Goal: Task Accomplishment & Management: Complete application form

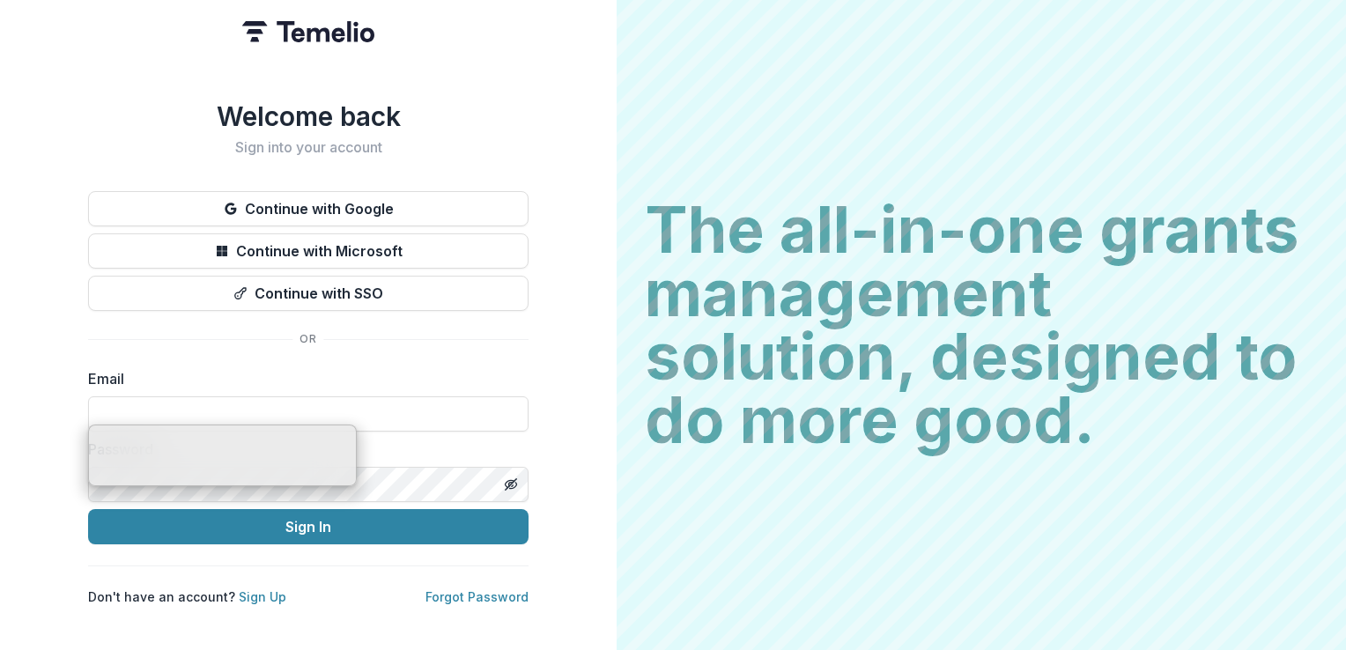
type input "**********"
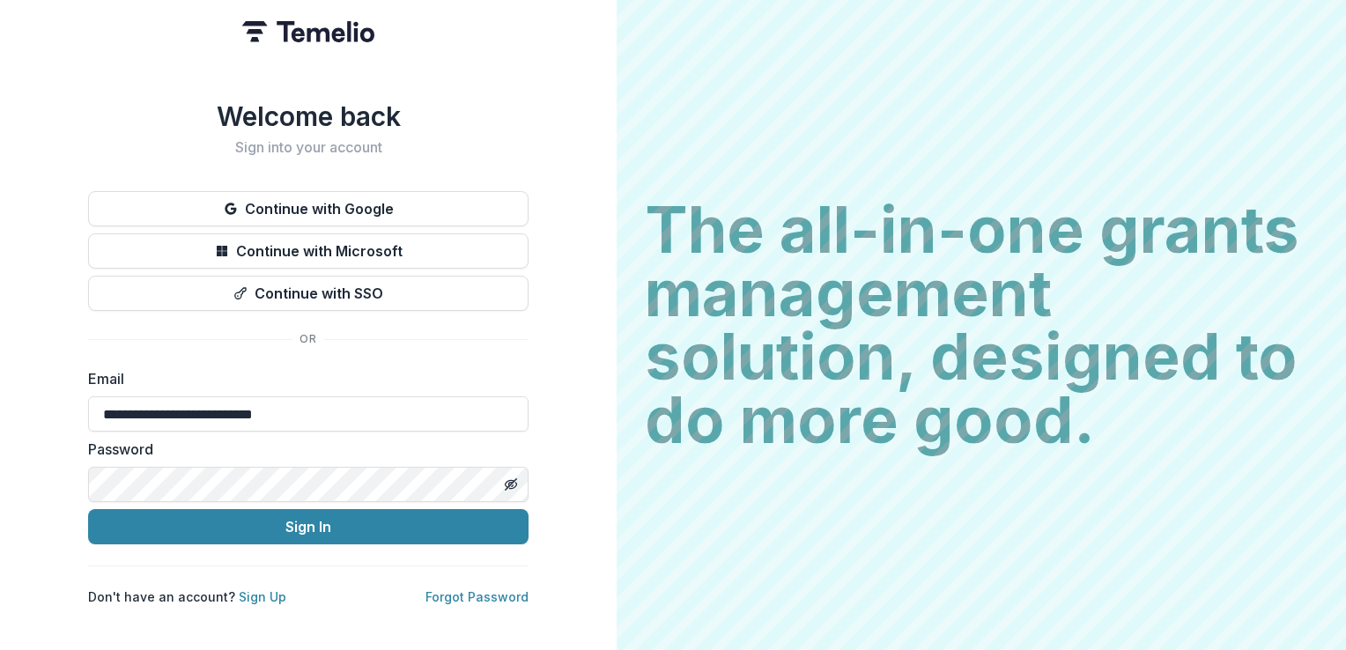
click at [548, 342] on div "**********" at bounding box center [308, 325] width 616 height 650
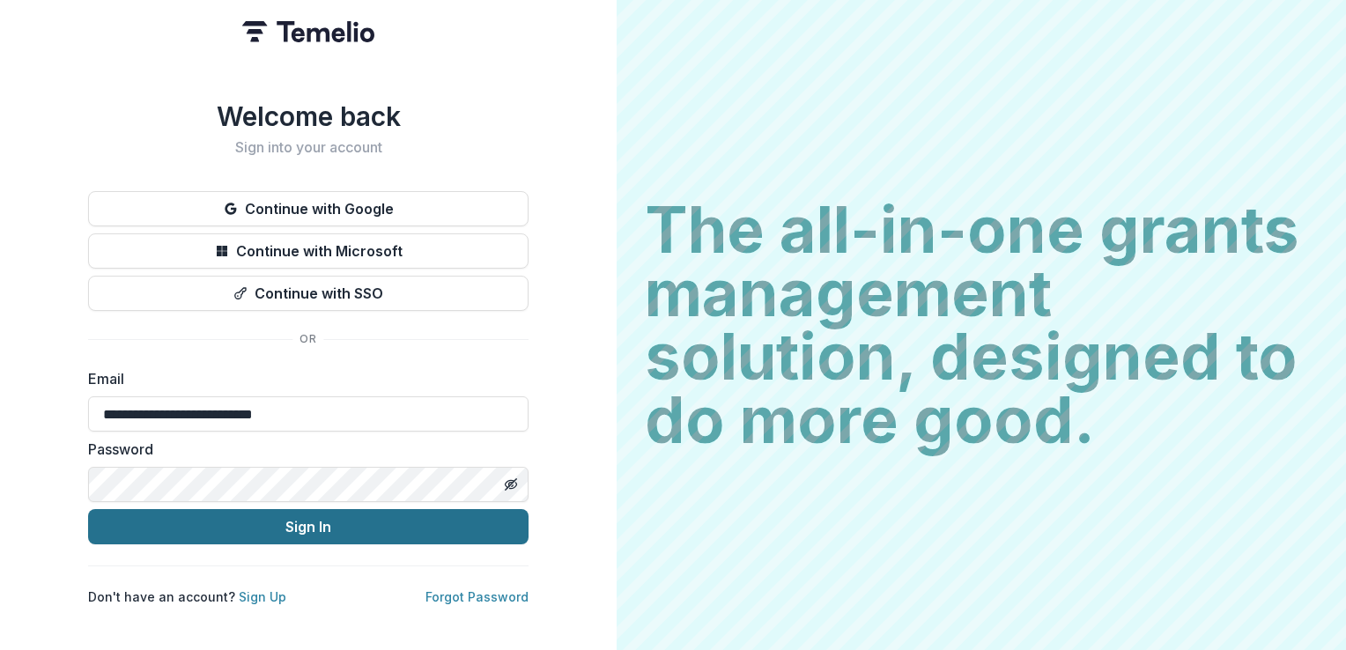
click at [264, 513] on button "Sign In" at bounding box center [308, 526] width 440 height 35
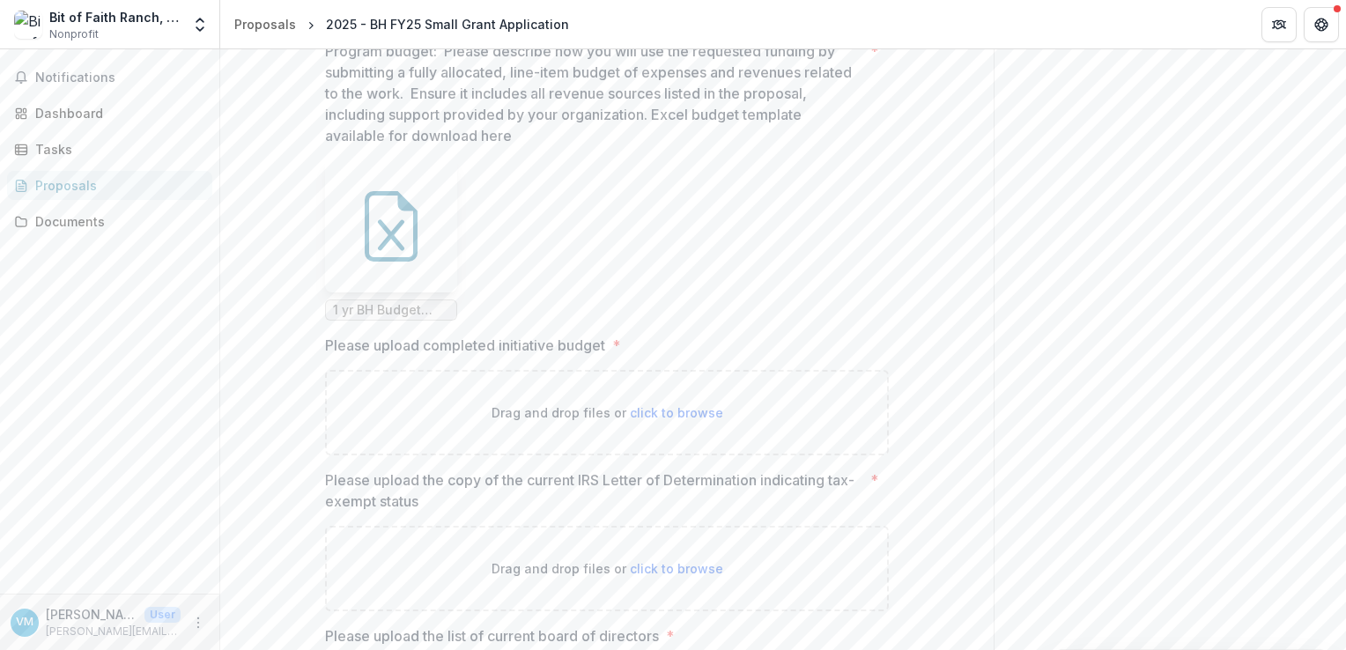
scroll to position [4305, 0]
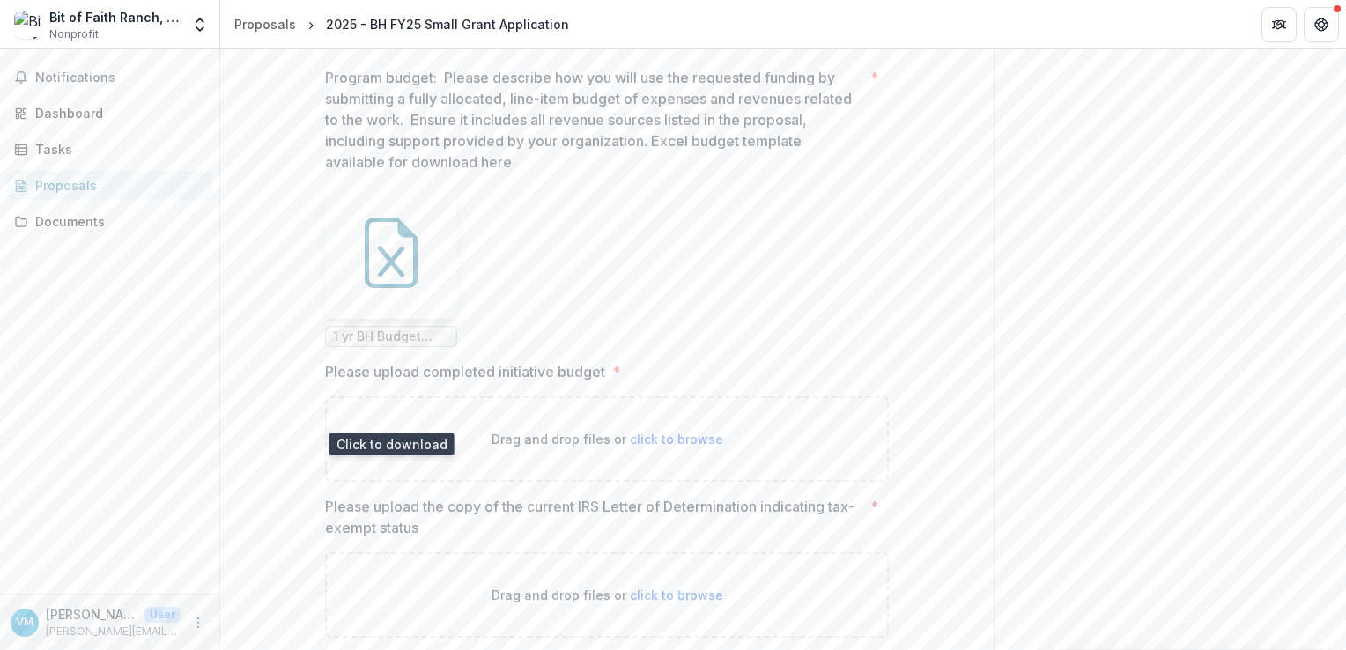
click at [395, 288] on icon at bounding box center [391, 253] width 70 height 70
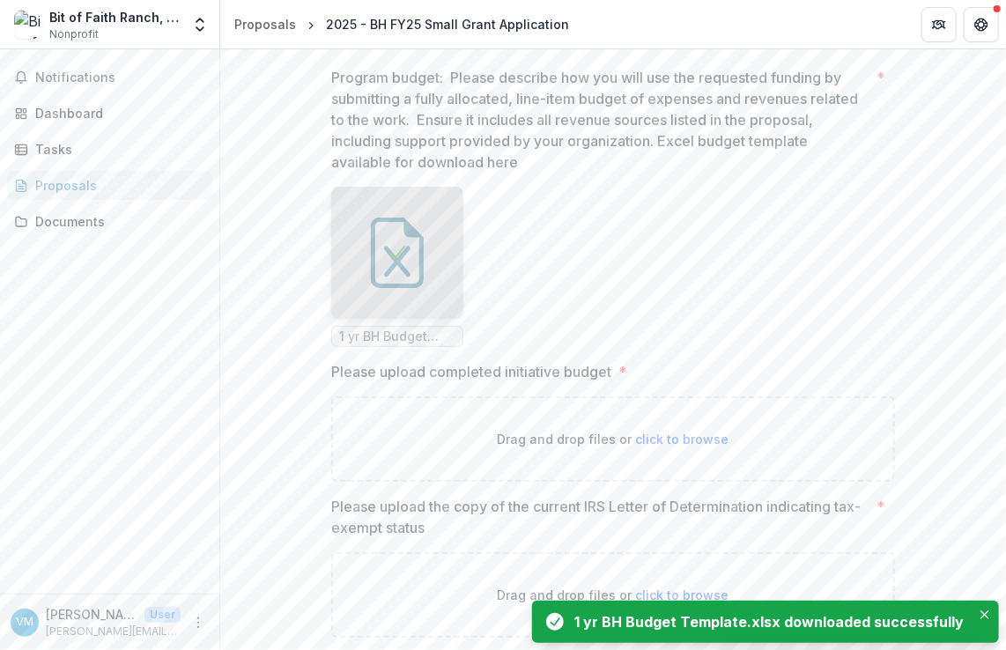
click at [712, 173] on p "Program budget: Please describe how you will use the requested funding by submi…" at bounding box center [600, 120] width 538 height 106
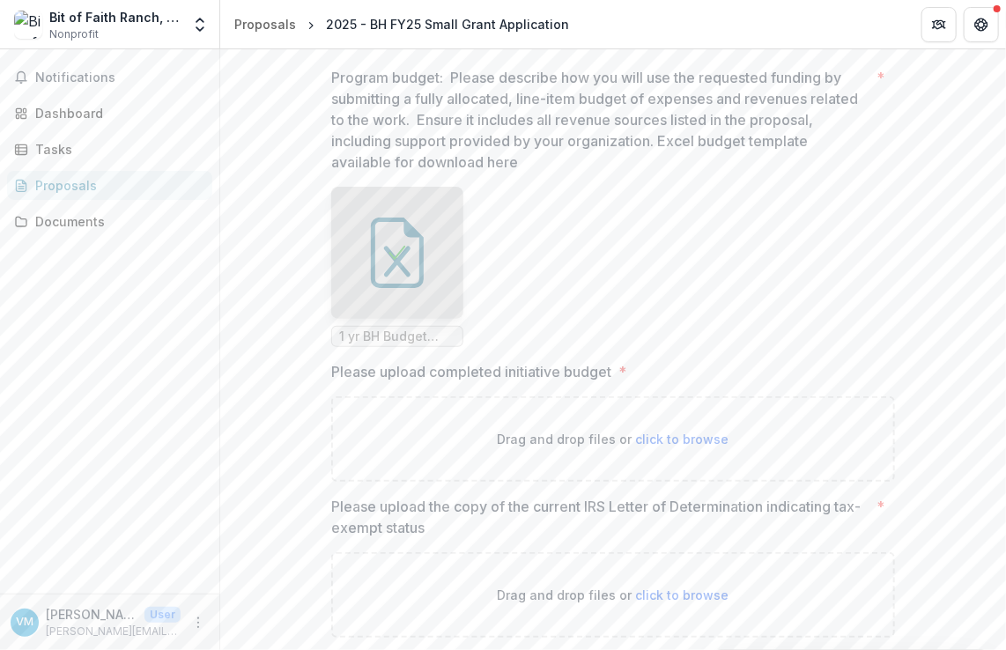
click at [683, 446] on span "click to browse" at bounding box center [682, 439] width 93 height 15
type input "**********"
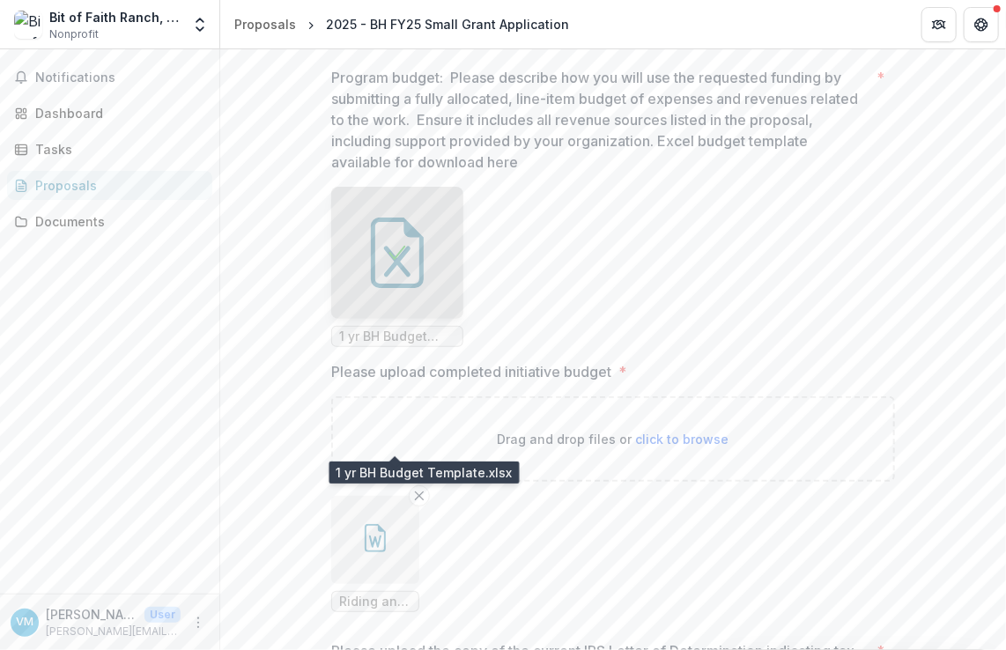
click at [387, 344] on span "1 yr BH Budget Template.xlsx" at bounding box center [397, 336] width 116 height 15
drag, startPoint x: 387, startPoint y: 440, endPoint x: 662, endPoint y: 343, distance: 292.2
click at [662, 343] on ul "1 yr BH Budget Template.xlsx" at bounding box center [613, 267] width 564 height 160
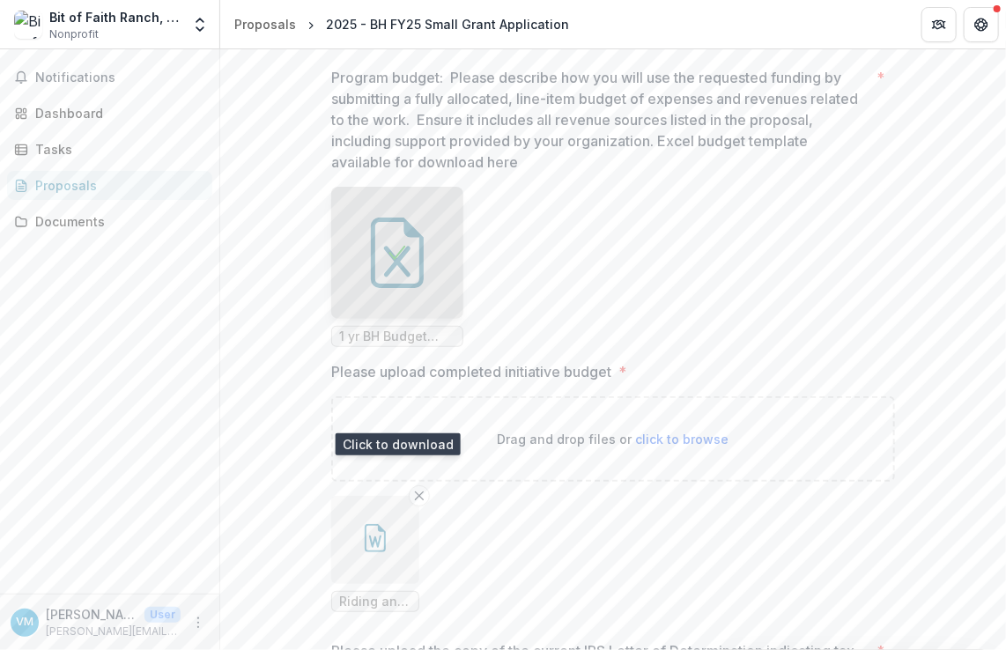
click at [399, 319] on div at bounding box center [397, 253] width 132 height 132
click at [399, 319] on div "Loading..." at bounding box center [397, 253] width 132 height 132
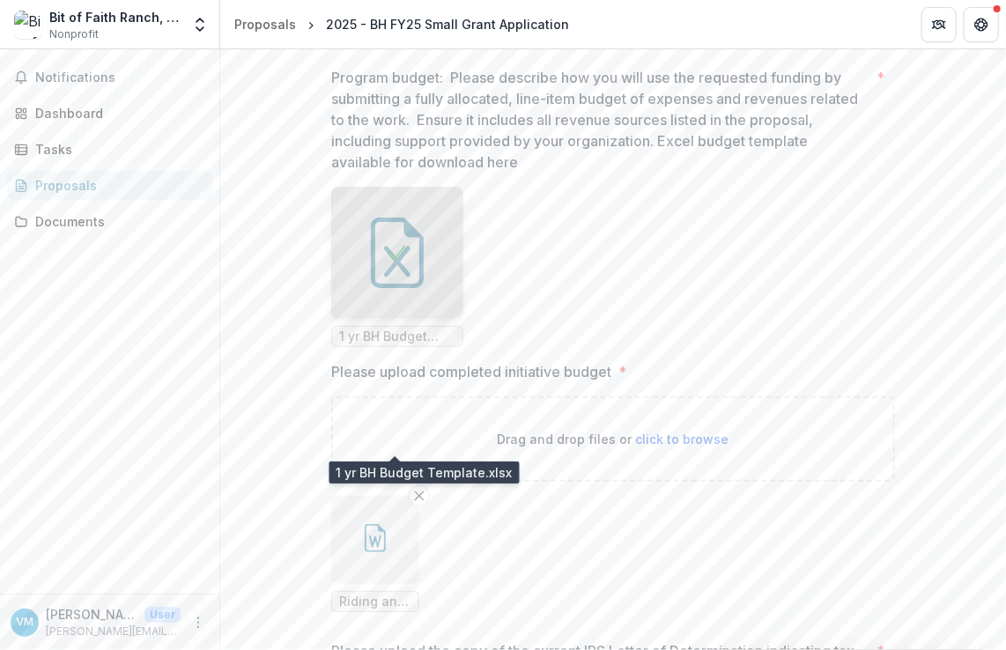
click at [405, 344] on span "1 yr BH Budget Template.xlsx" at bounding box center [397, 336] width 116 height 15
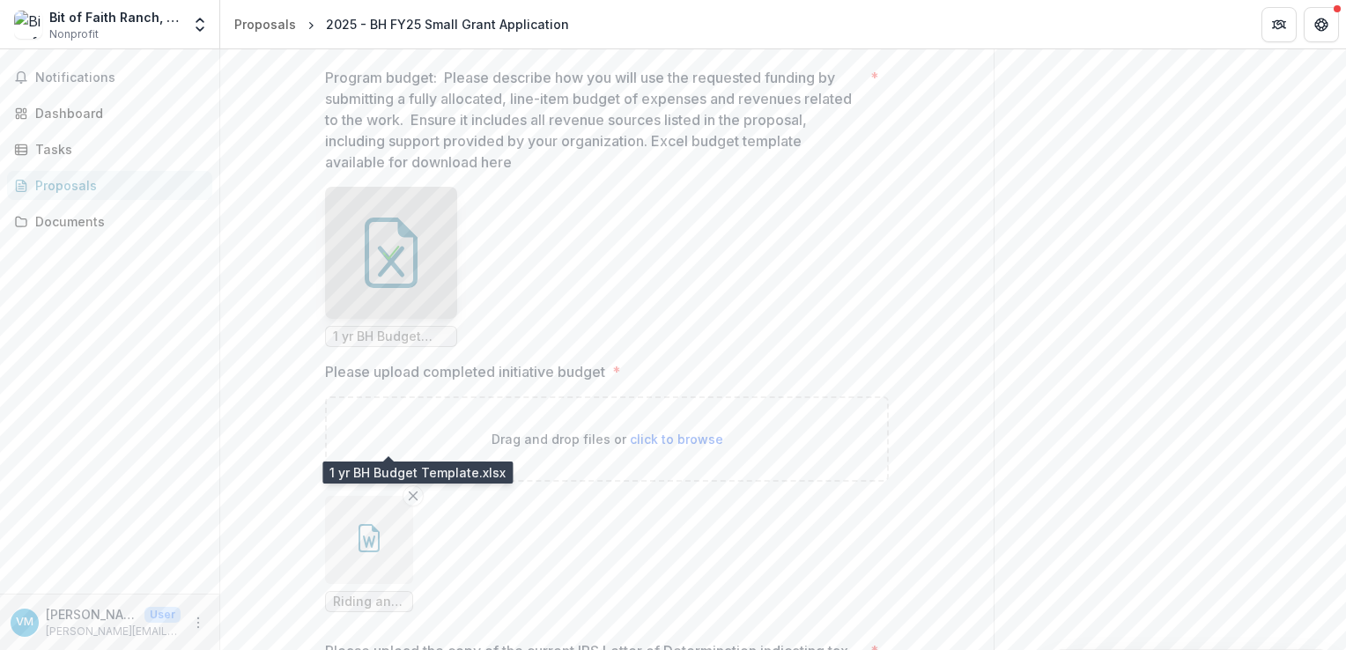
click at [386, 344] on span "1 yr BH Budget Template.xlsx" at bounding box center [391, 336] width 116 height 15
click at [416, 344] on span "1 yr BH Budget Template.xlsx" at bounding box center [391, 336] width 116 height 15
drag, startPoint x: 422, startPoint y: 439, endPoint x: 342, endPoint y: 454, distance: 81.7
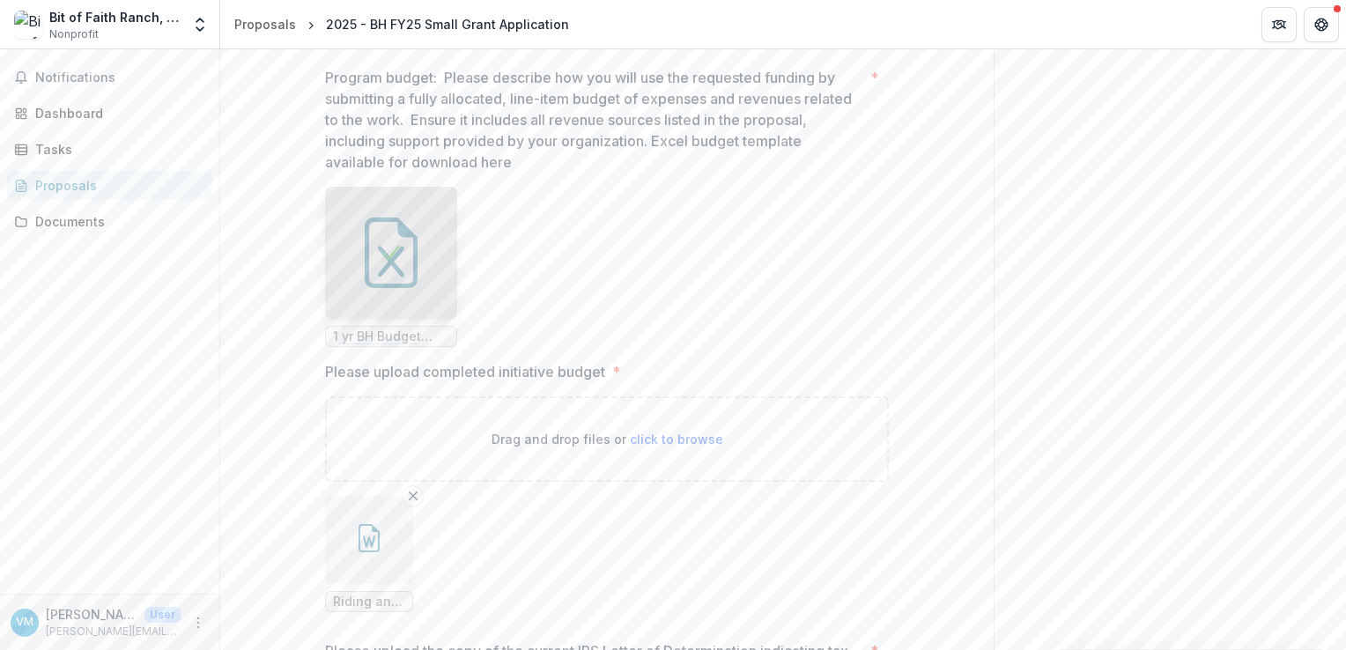
click at [343, 344] on span "1 yr BH Budget Template.xlsx" at bounding box center [391, 336] width 116 height 15
drag, startPoint x: 343, startPoint y: 450, endPoint x: 567, endPoint y: 244, distance: 304.1
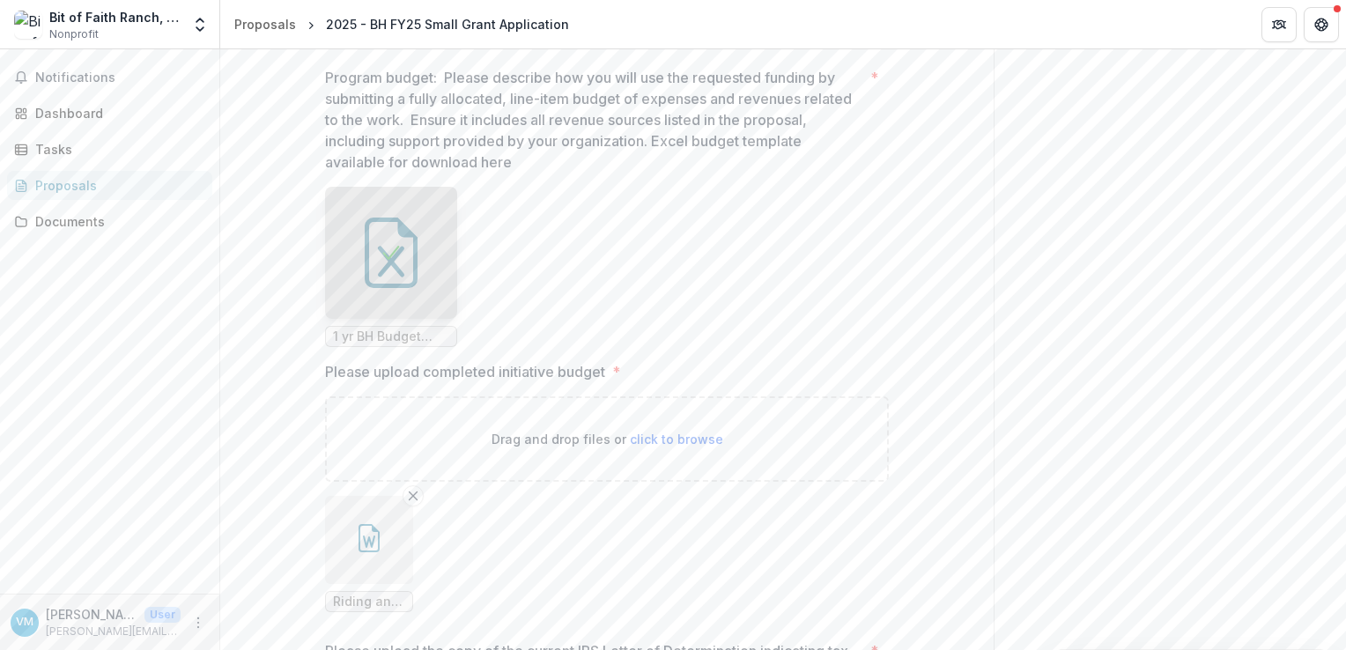
click at [567, 173] on p "Program budget: Please describe how you will use the requested funding by submi…" at bounding box center [594, 120] width 538 height 106
click at [352, 347] on div "1 yr BH Budget Template.xlsx" at bounding box center [391, 267] width 132 height 160
drag, startPoint x: 352, startPoint y: 432, endPoint x: 810, endPoint y: 408, distance: 458.6
click at [810, 347] on ul "1 yr BH Budget Template.xlsx" at bounding box center [607, 267] width 564 height 160
click at [410, 319] on div at bounding box center [391, 253] width 132 height 132
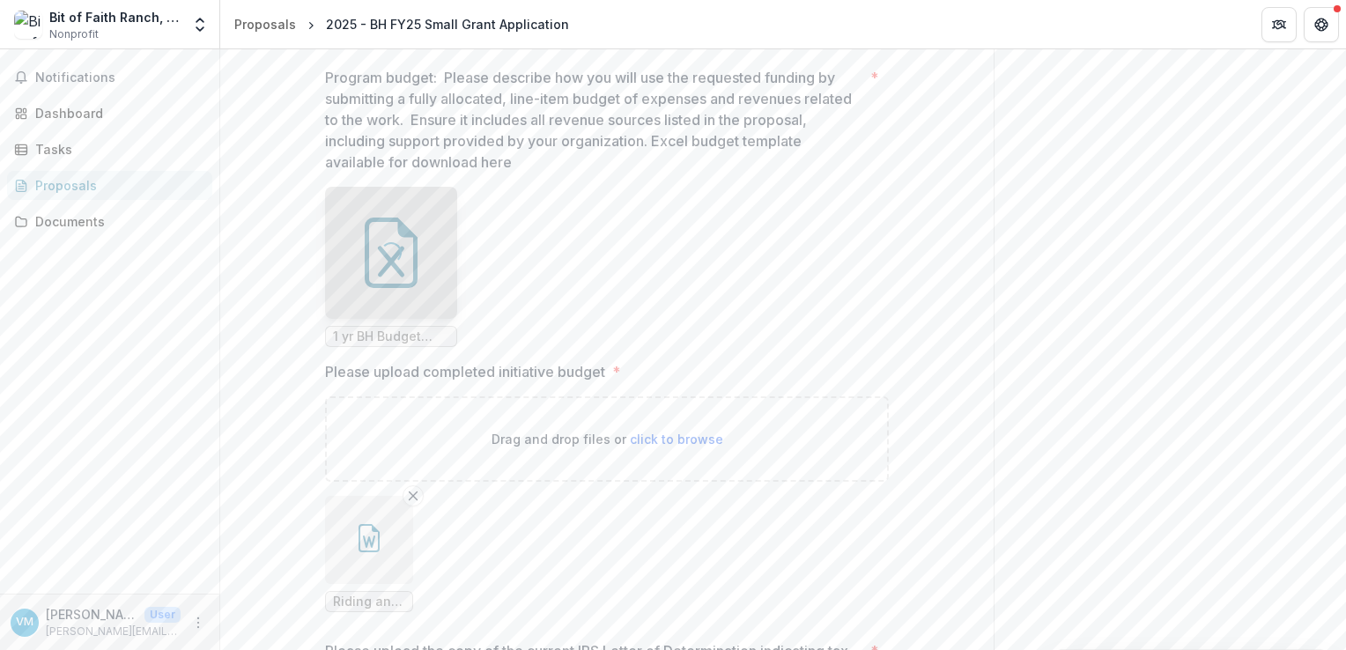
click at [410, 319] on div "Loading..." at bounding box center [391, 253] width 132 height 132
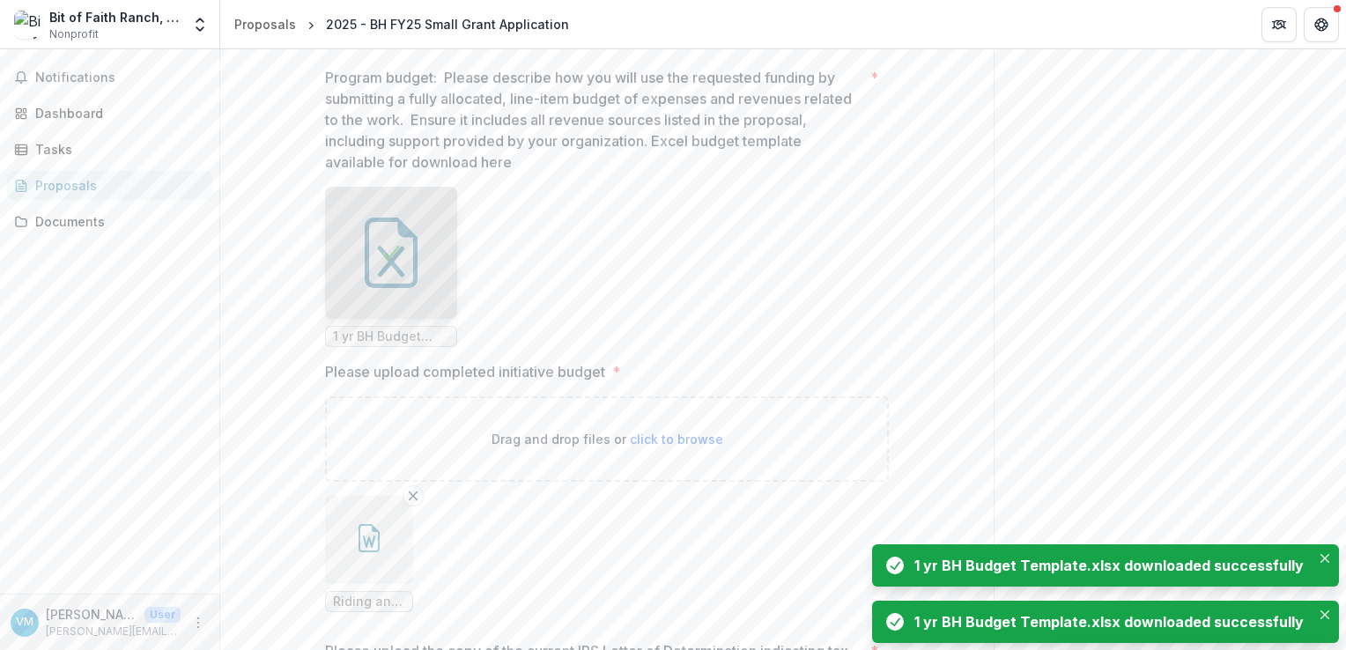
click at [1106, 559] on div "1 yr BH Budget Template.xlsx downloaded successfully" at bounding box center [1108, 565] width 389 height 21
click at [1082, 624] on div "1 yr BH Budget Template.xlsx downloaded successfully" at bounding box center [1108, 621] width 389 height 21
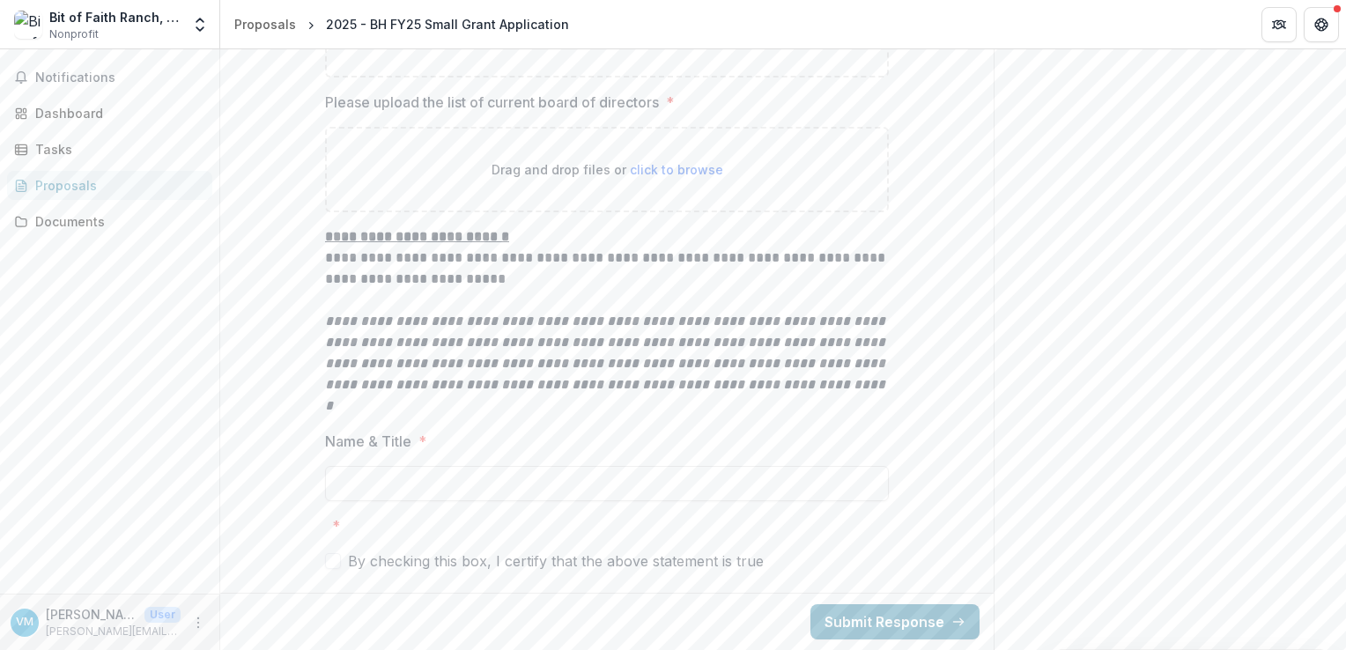
scroll to position [4358, 0]
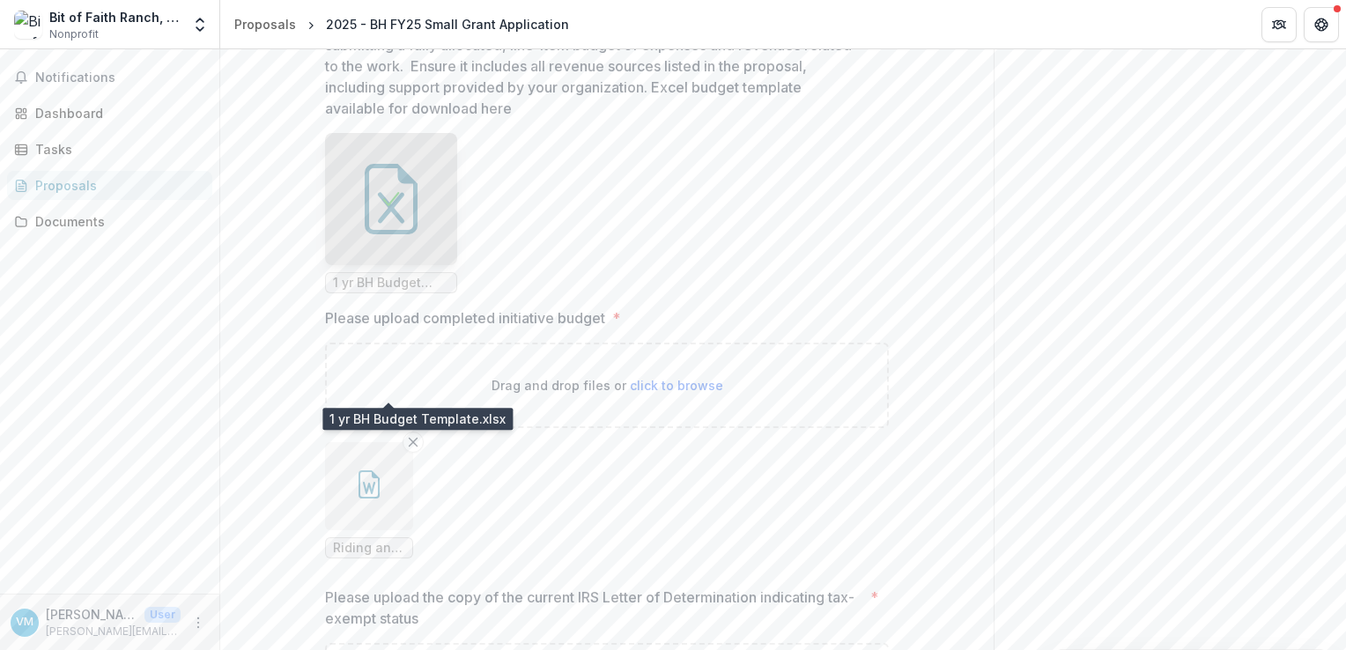
click at [395, 291] on span "1 yr BH Budget Template.xlsx" at bounding box center [391, 283] width 116 height 15
drag, startPoint x: 397, startPoint y: 291, endPoint x: 777, endPoint y: 310, distance: 380.1
click at [777, 293] on ul "1 yr BH Budget Template.xlsx" at bounding box center [607, 213] width 564 height 160
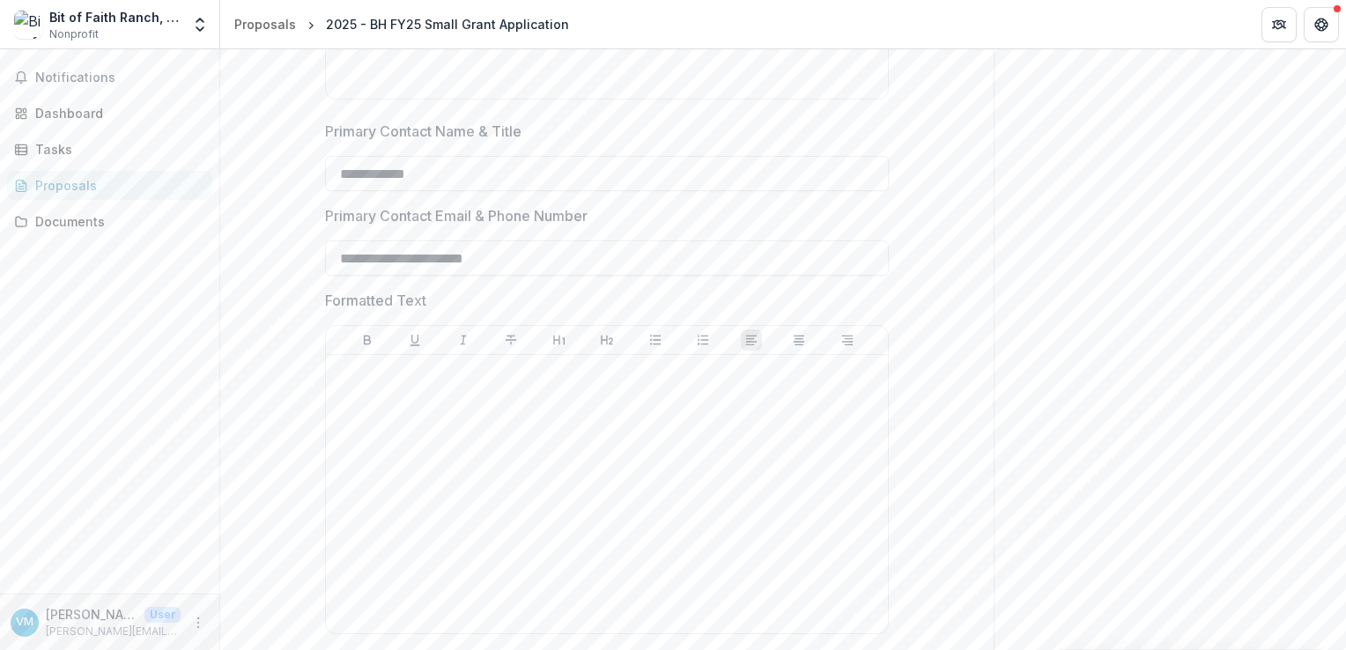
scroll to position [4206, 0]
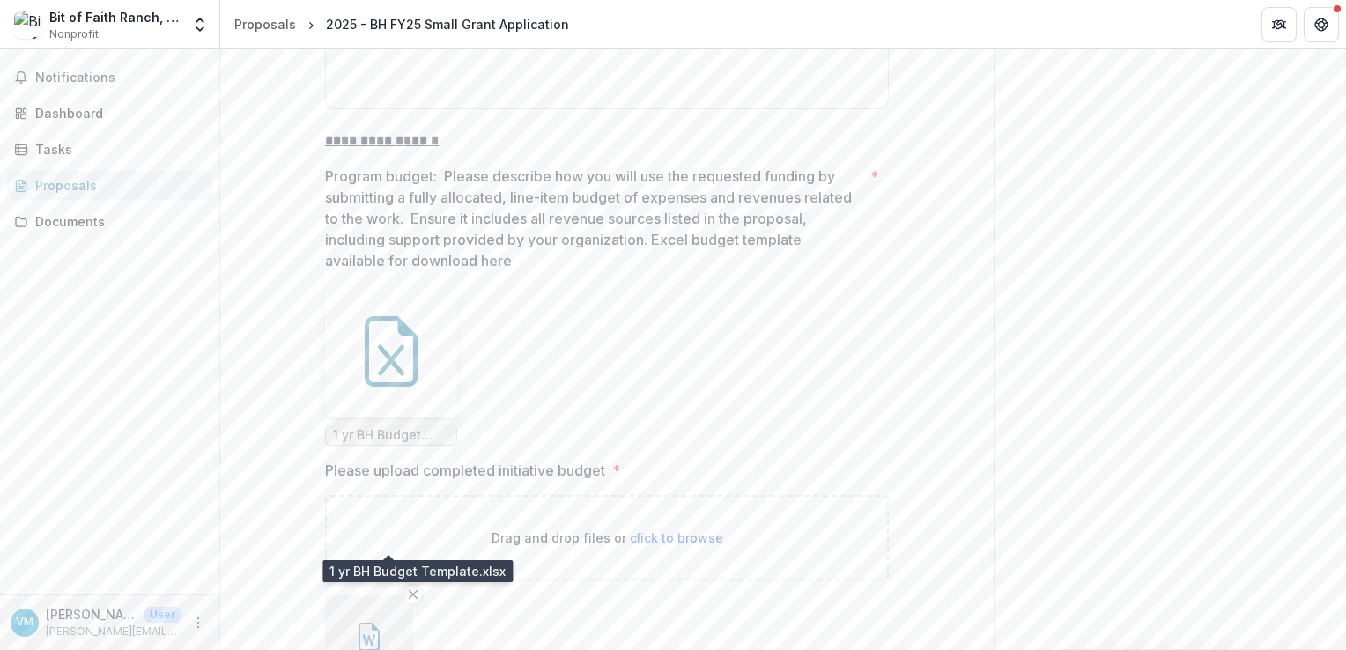
click at [356, 443] on span "1 yr BH Budget Template.xlsx" at bounding box center [391, 435] width 116 height 15
click at [750, 446] on ul "1 yr BH Budget Template.xlsx" at bounding box center [607, 365] width 564 height 160
click at [404, 443] on span "1 yr BH Budget Template.xlsx" at bounding box center [391, 435] width 116 height 15
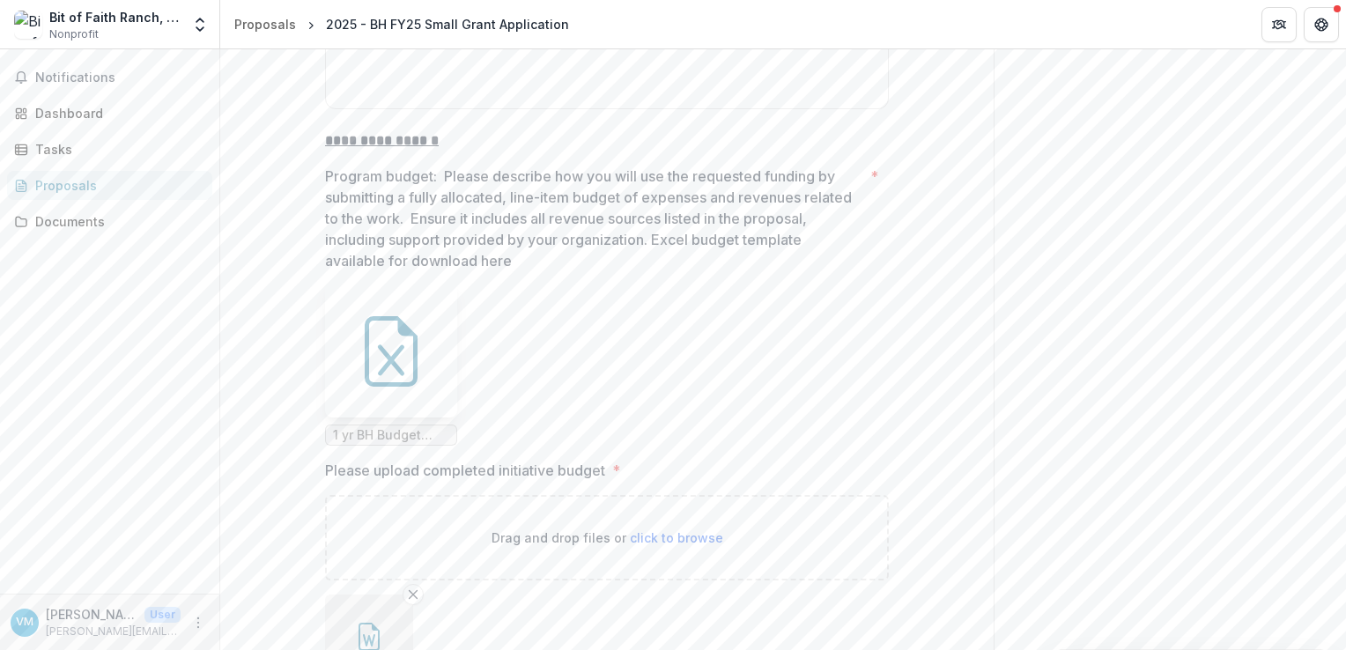
drag, startPoint x: 404, startPoint y: 535, endPoint x: 647, endPoint y: 505, distance: 245.0
click at [647, 446] on ul "1 yr BH Budget Template.xlsx" at bounding box center [607, 365] width 564 height 160
drag, startPoint x: 375, startPoint y: 449, endPoint x: 727, endPoint y: 597, distance: 382.1
click at [727, 495] on div at bounding box center [607, 491] width 564 height 7
drag, startPoint x: 373, startPoint y: 547, endPoint x: 554, endPoint y: 506, distance: 186.1
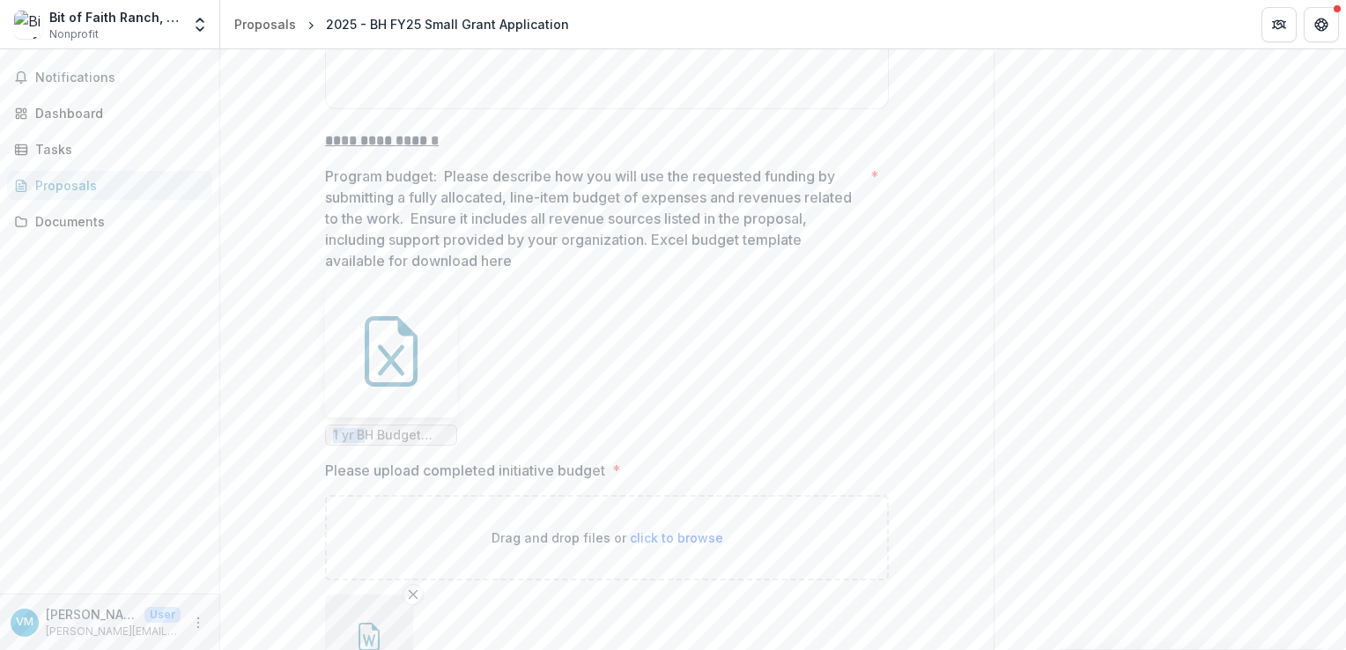
click at [554, 446] on ul "1 yr BH Budget Template.xlsx" at bounding box center [607, 365] width 564 height 160
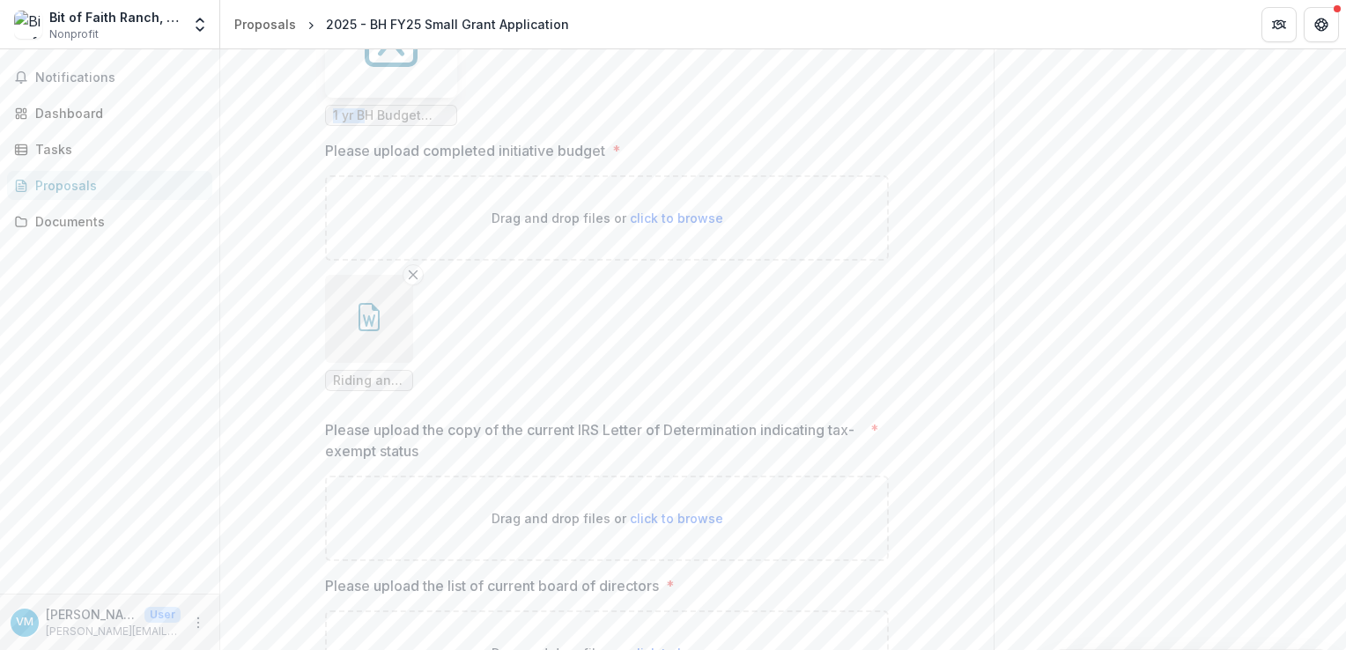
scroll to position [4552, 0]
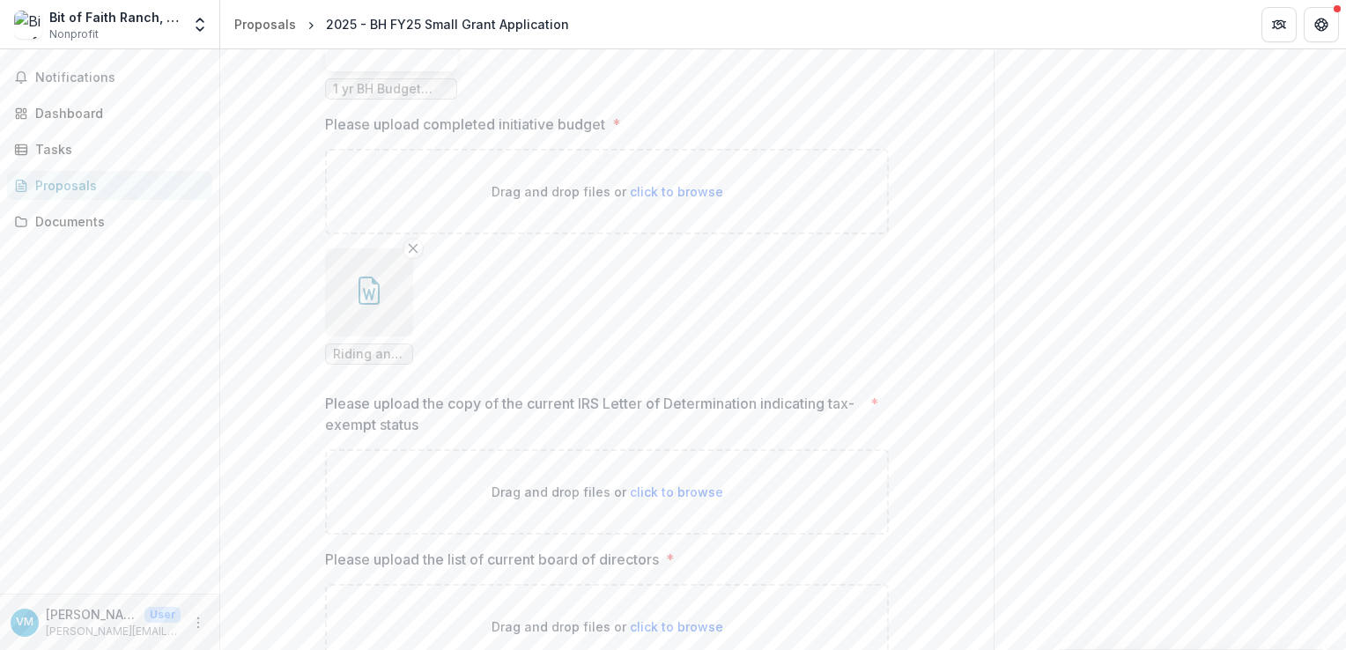
click at [673, 499] on span "click to browse" at bounding box center [676, 491] width 93 height 15
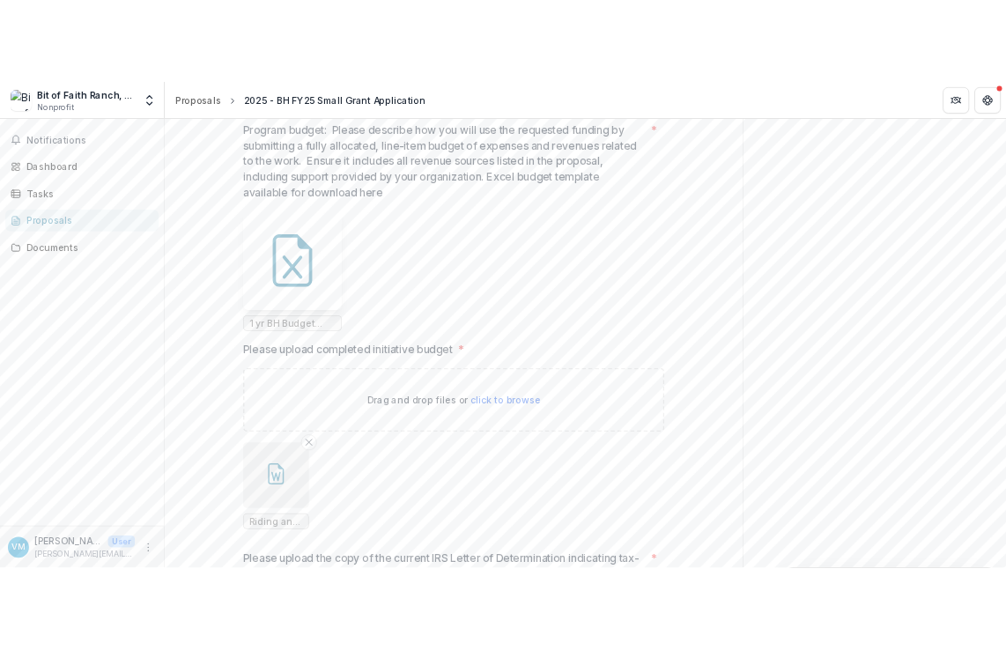
scroll to position [4225, 0]
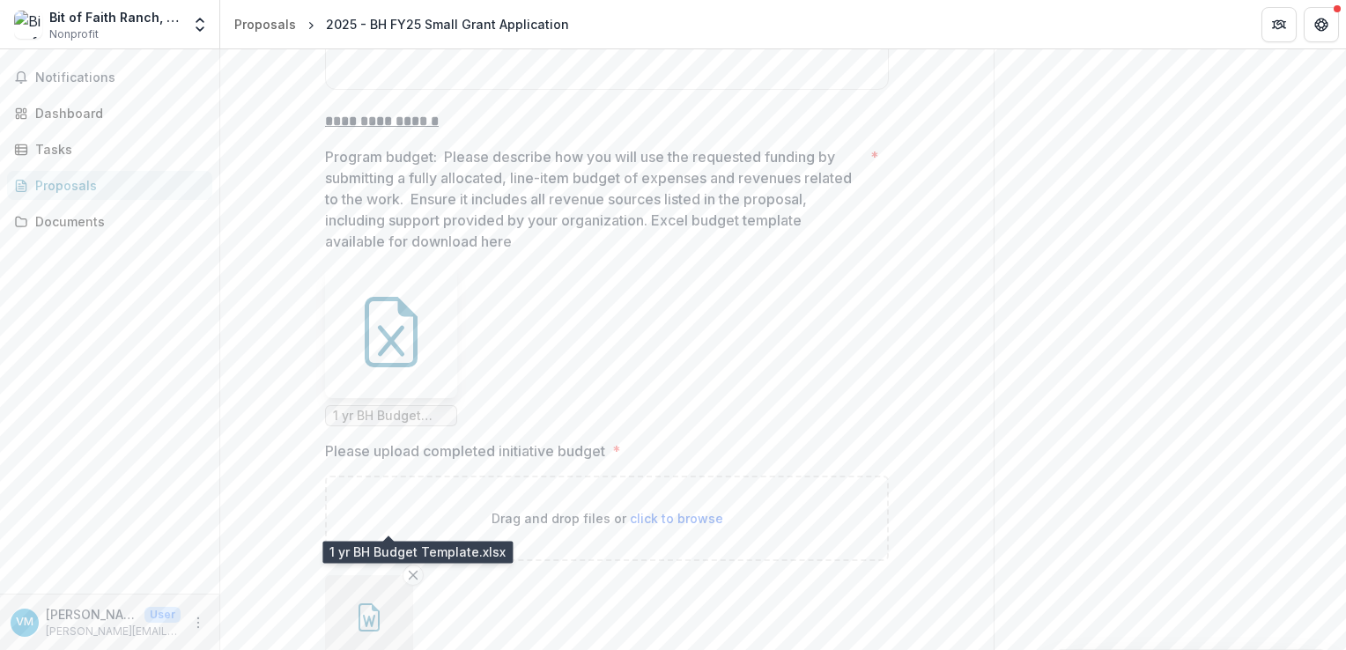
click at [387, 424] on span "1 yr BH Budget Template.xlsx" at bounding box center [391, 416] width 116 height 15
drag, startPoint x: 387, startPoint y: 520, endPoint x: 376, endPoint y: 520, distance: 11.4
click at [376, 424] on span "1 yr BH Budget Template.xlsx" at bounding box center [391, 416] width 116 height 15
click at [397, 398] on div at bounding box center [391, 332] width 132 height 132
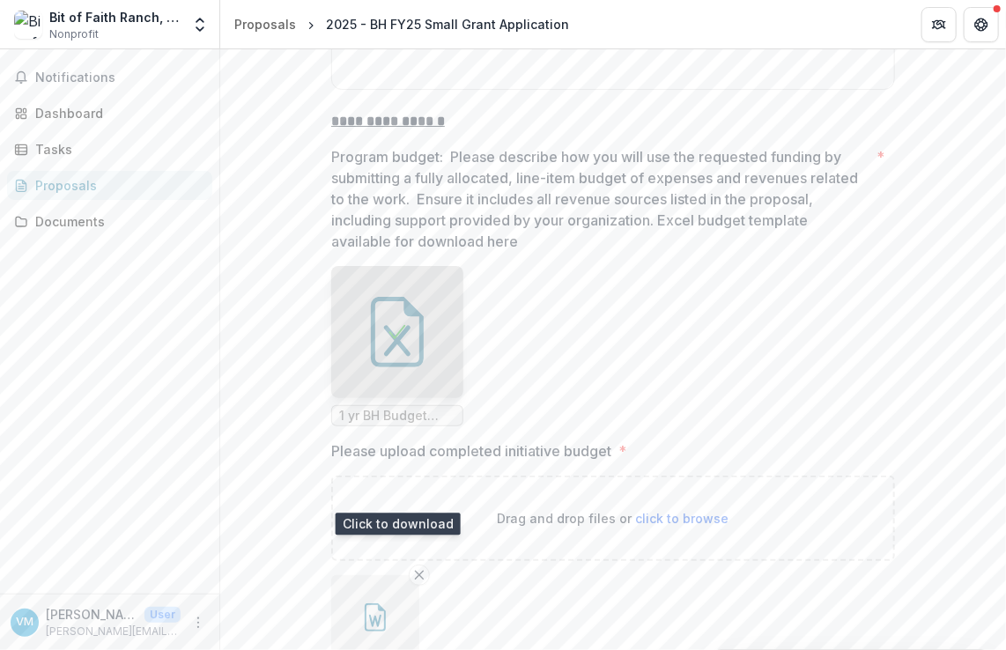
click at [420, 398] on div at bounding box center [397, 332] width 132 height 132
click at [420, 398] on div "Loading..." at bounding box center [397, 332] width 132 height 132
